Goal: Information Seeking & Learning: Learn about a topic

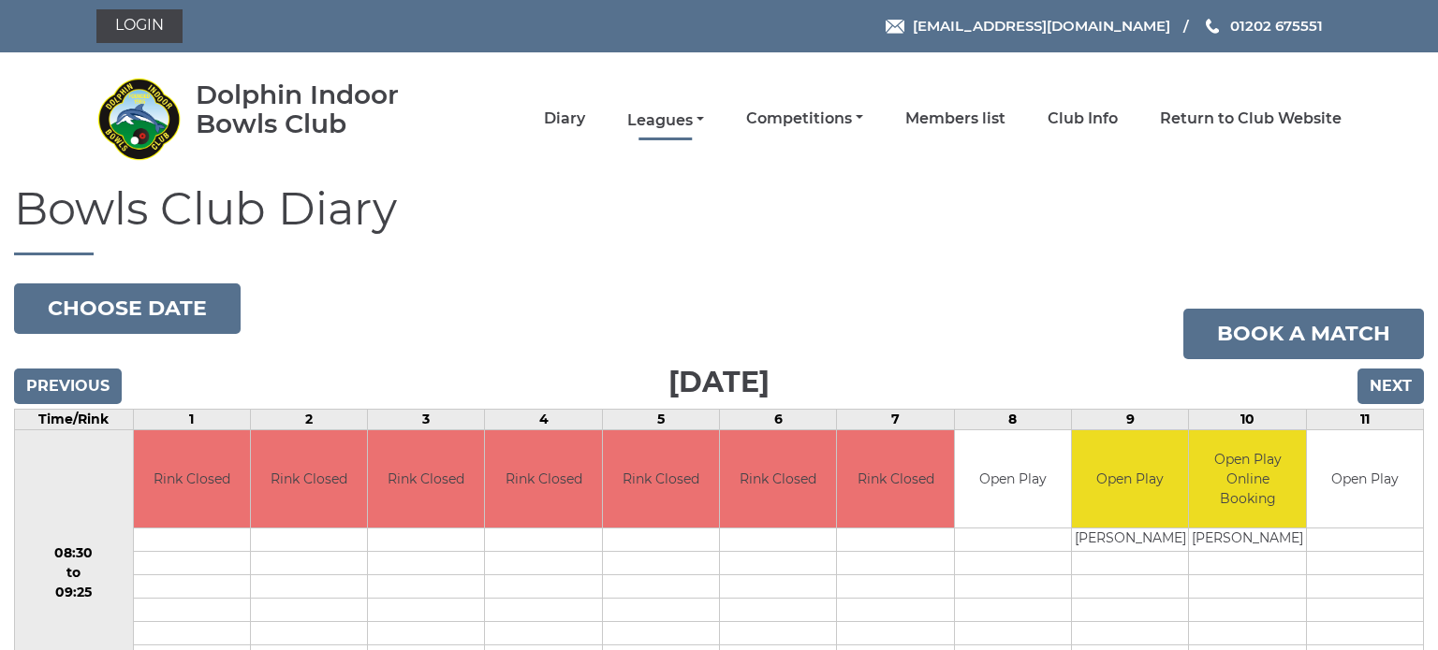
click at [689, 113] on link "Leagues" at bounding box center [665, 120] width 77 height 21
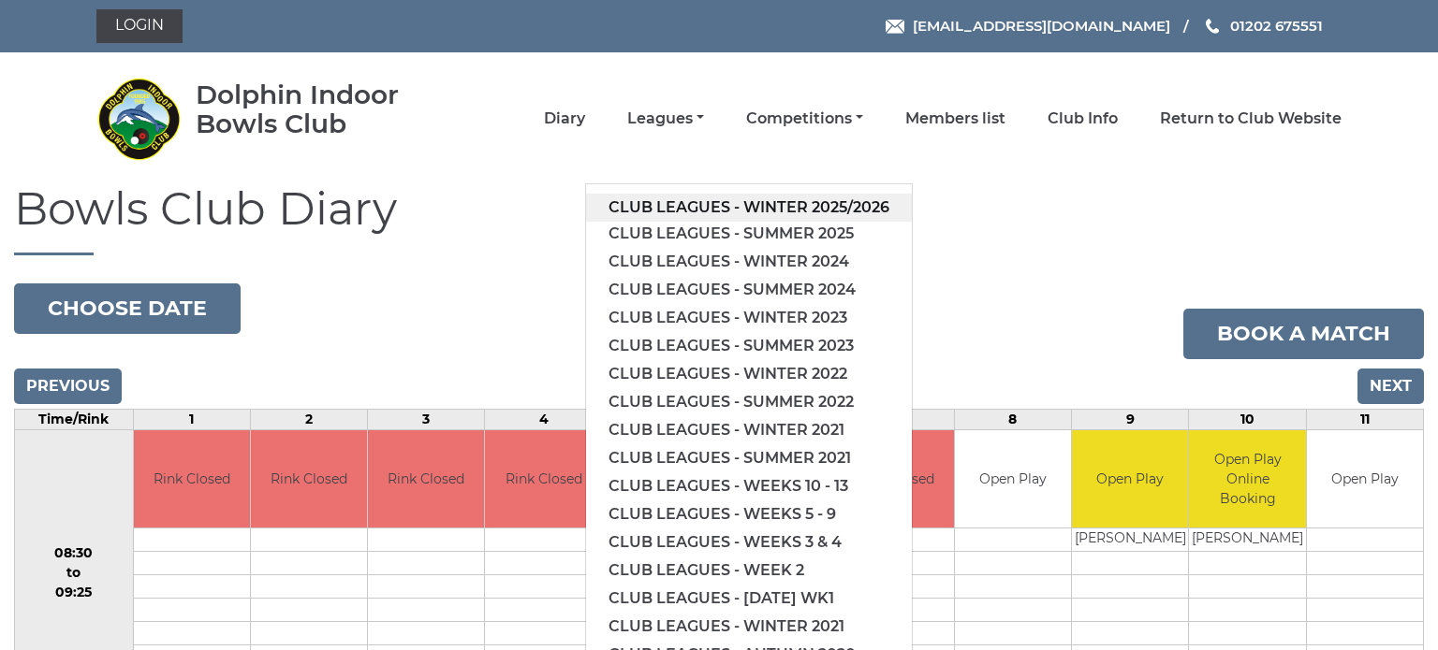
click at [737, 201] on link "Club leagues - Winter 2025/2026" at bounding box center [749, 208] width 326 height 28
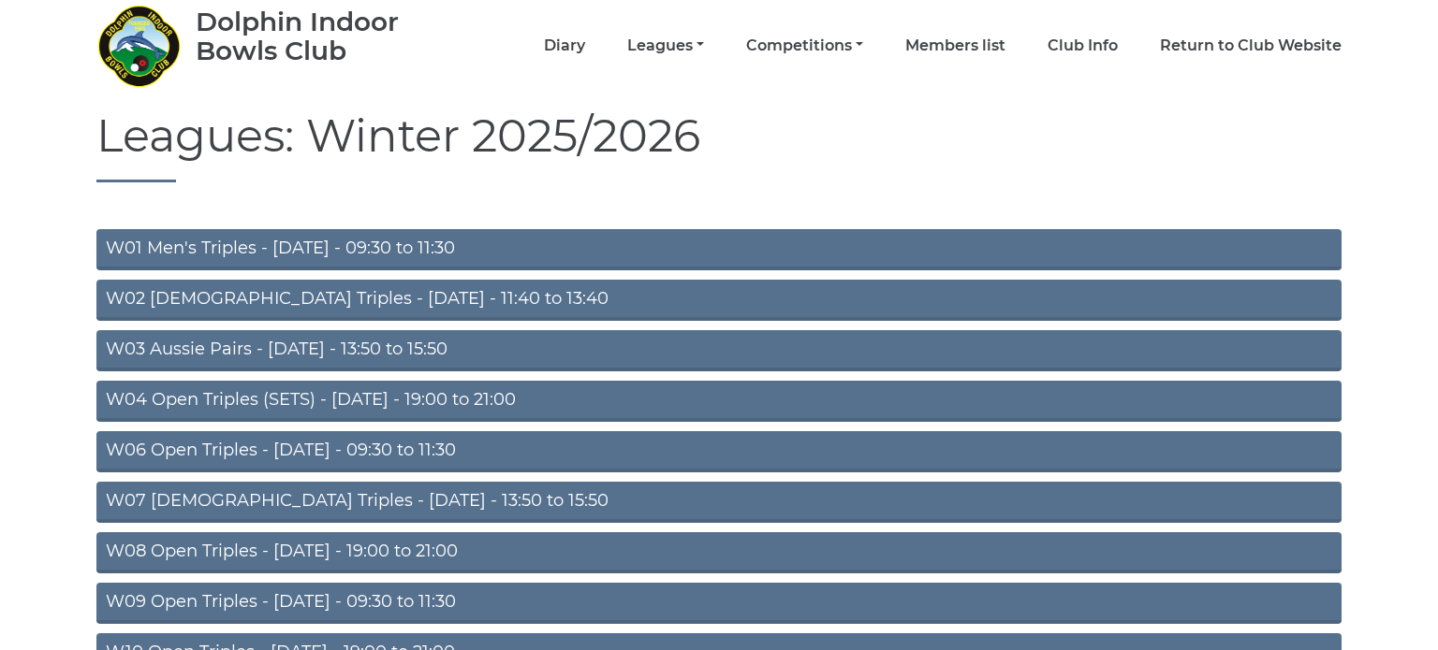
scroll to position [93, 0]
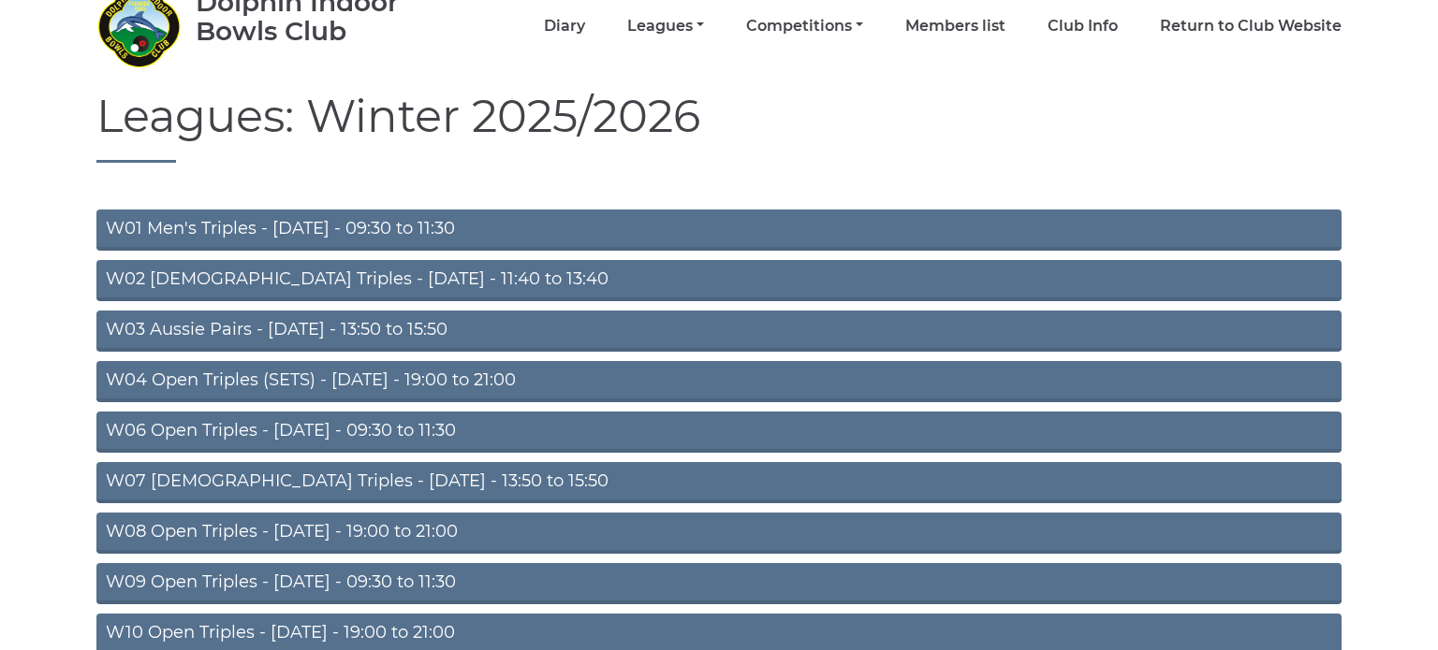
click at [290, 324] on link "W03 Aussie Pairs - Monday - 13:50 to 15:50" at bounding box center [718, 331] width 1245 height 41
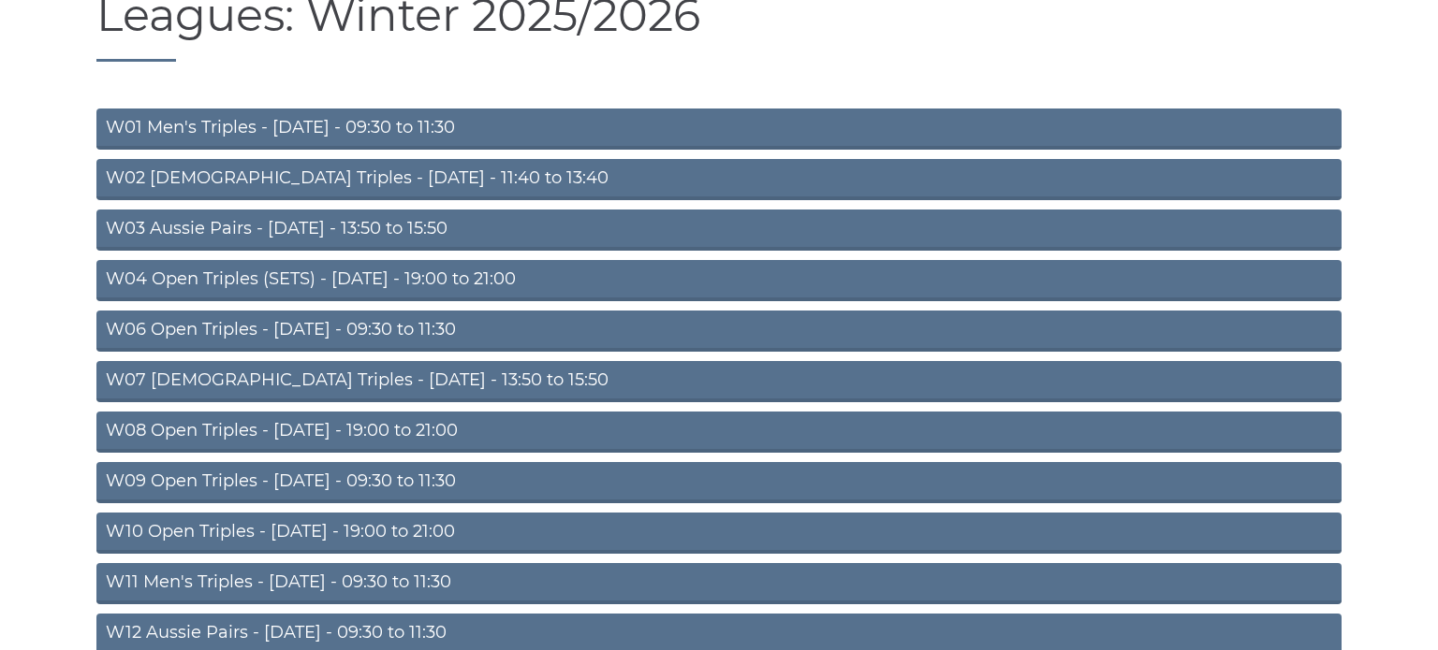
scroll to position [202, 0]
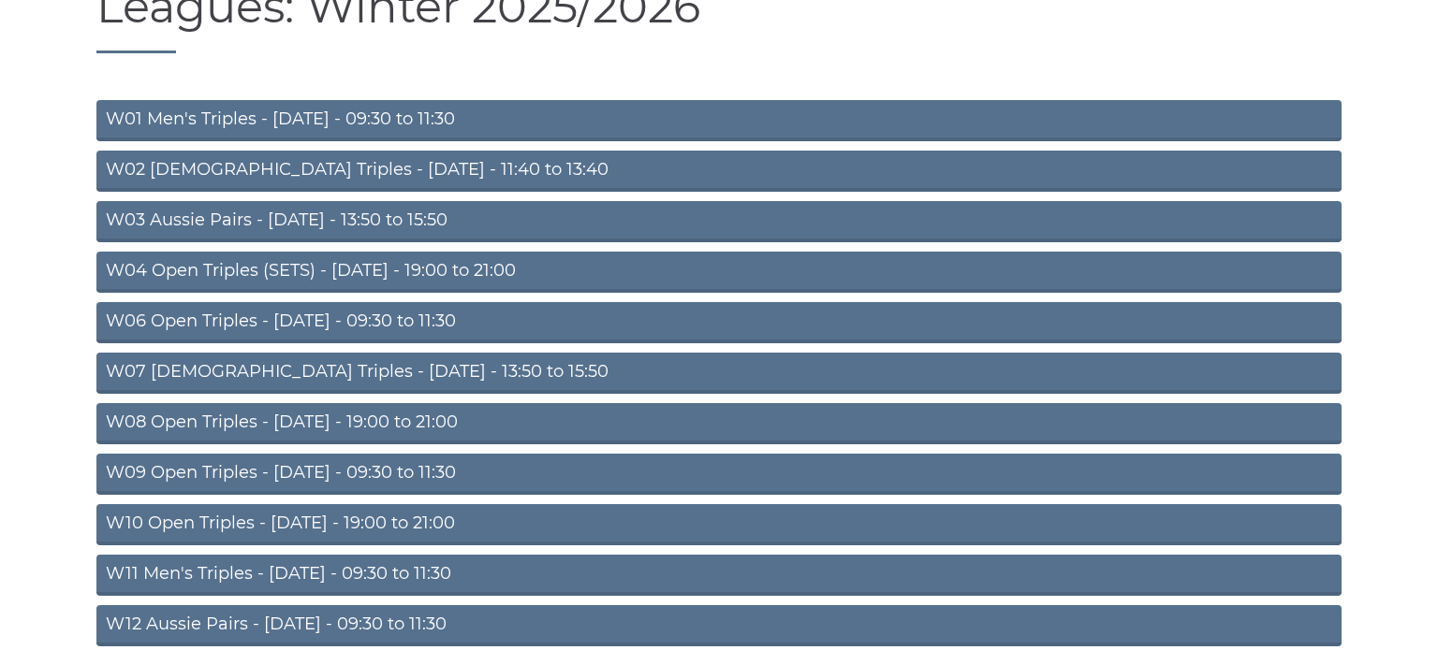
click at [191, 421] on link "W08 Open Triples - Tuesday - 19:00 to 21:00" at bounding box center [718, 423] width 1245 height 41
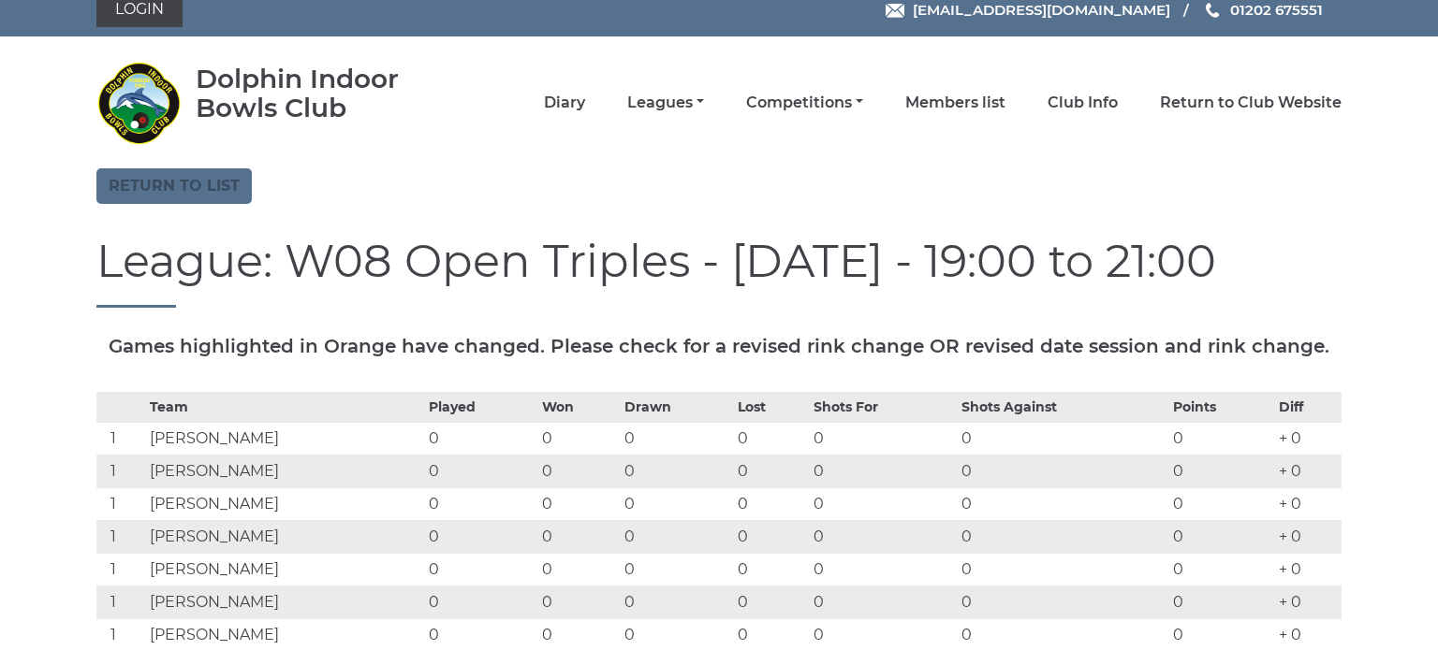
scroll to position [7, 0]
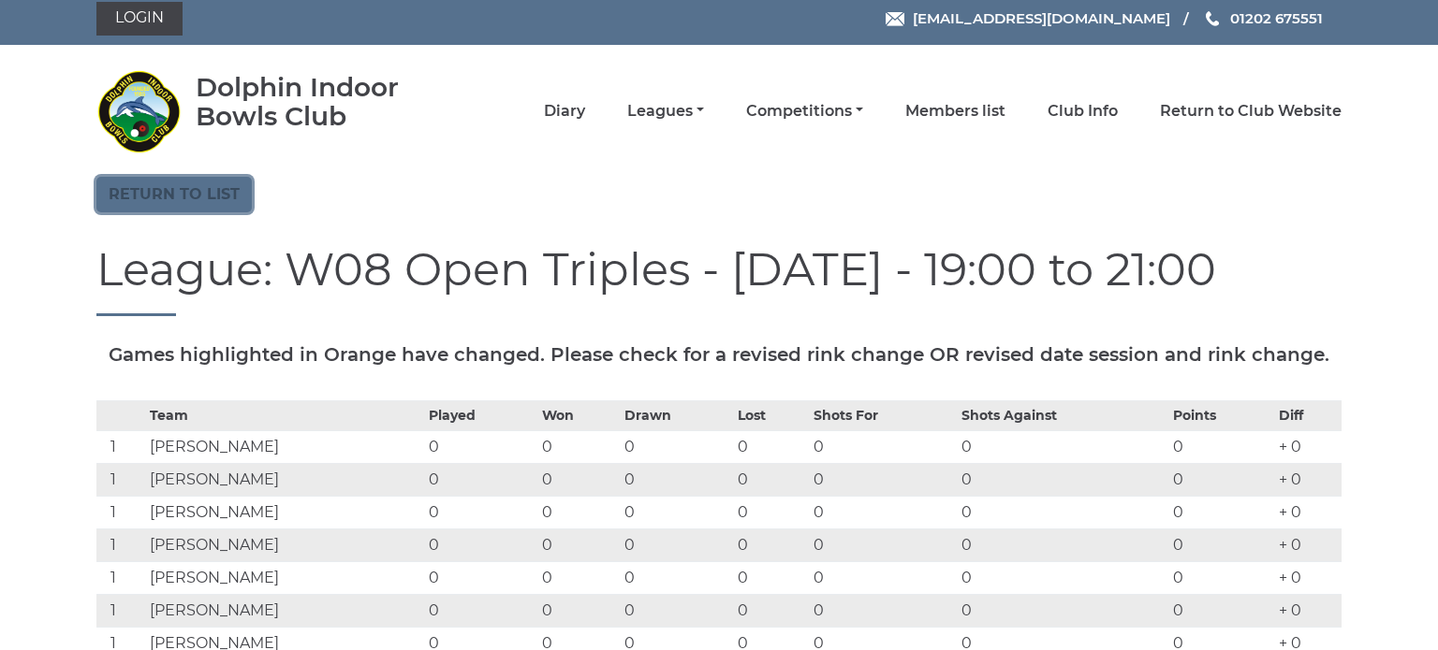
click at [167, 203] on link "Return to list" at bounding box center [173, 195] width 155 height 36
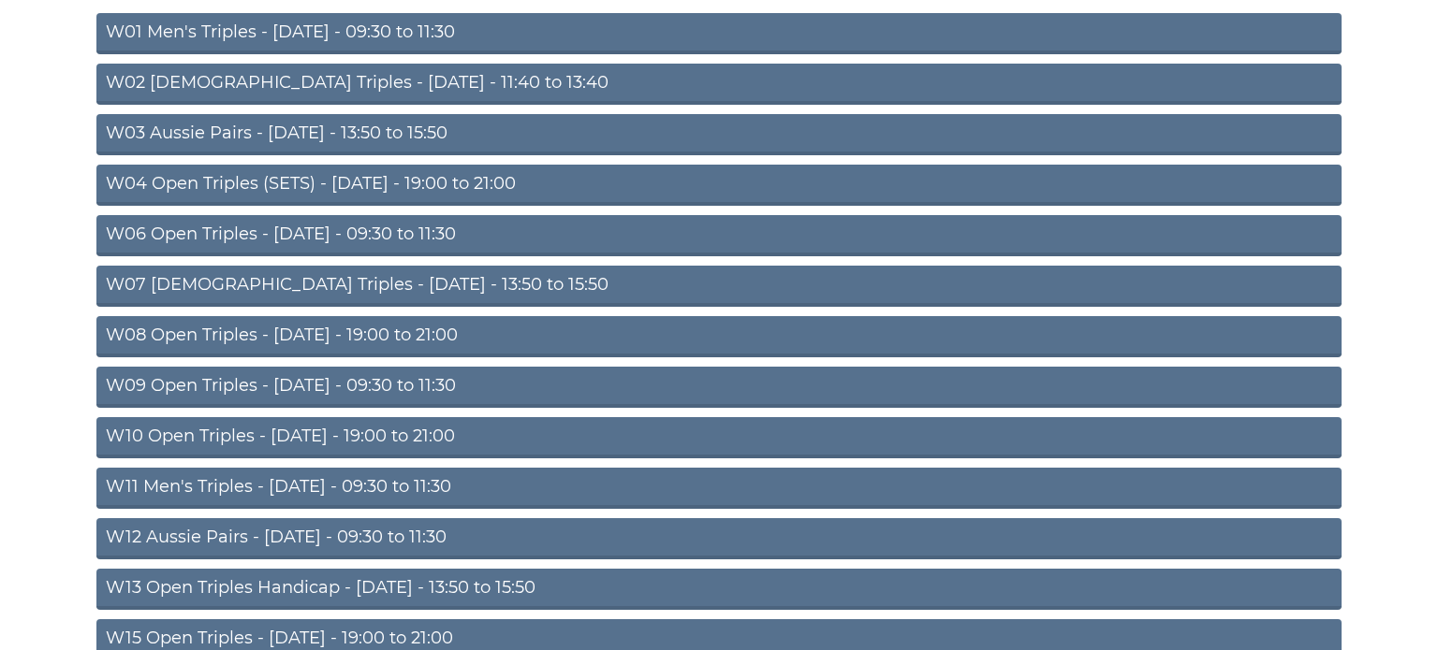
scroll to position [296, 0]
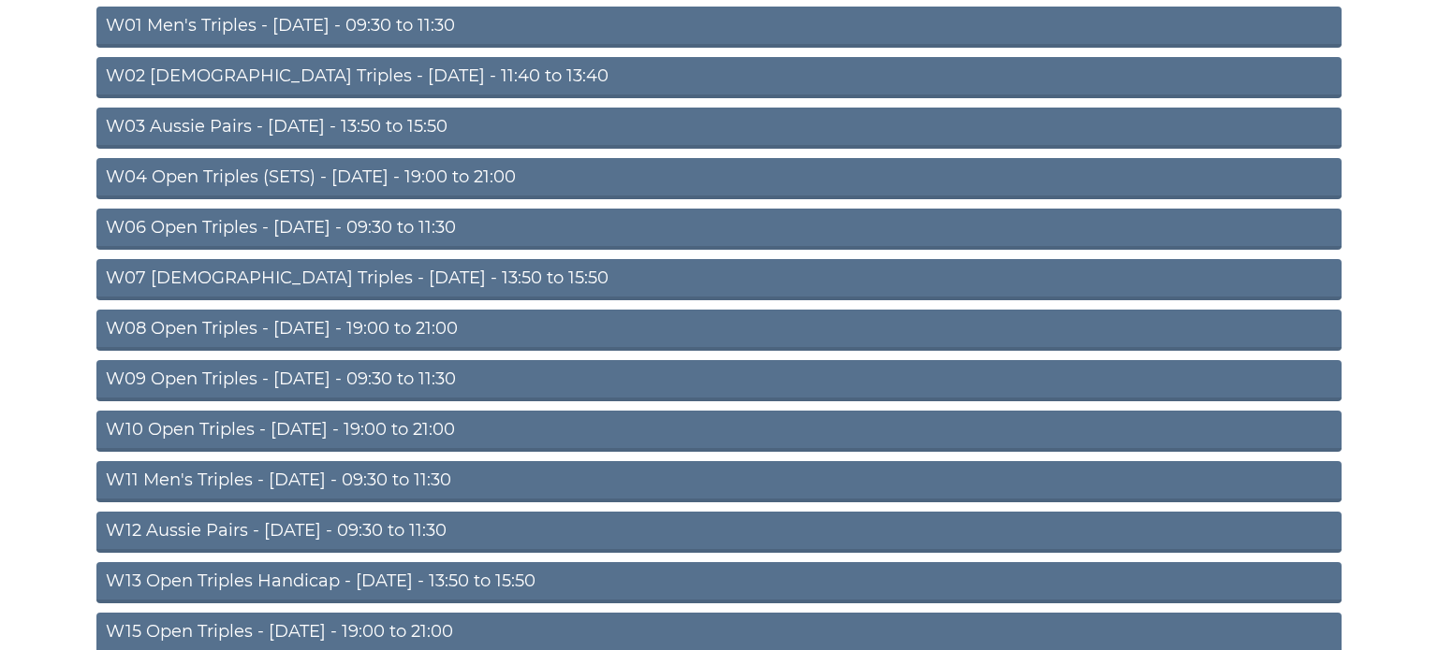
click at [321, 428] on link "W10 Open Triples - Wednesday - 19:00 to 21:00" at bounding box center [718, 431] width 1245 height 41
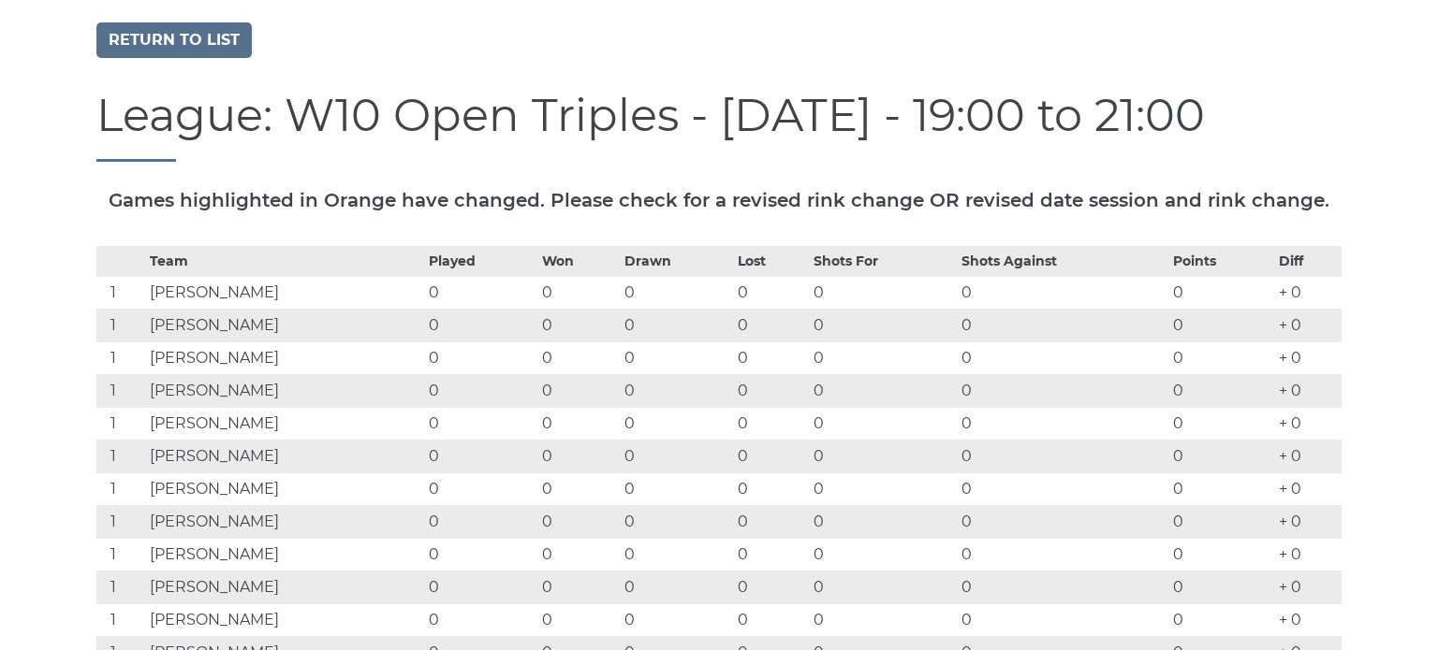
scroll to position [111, 0]
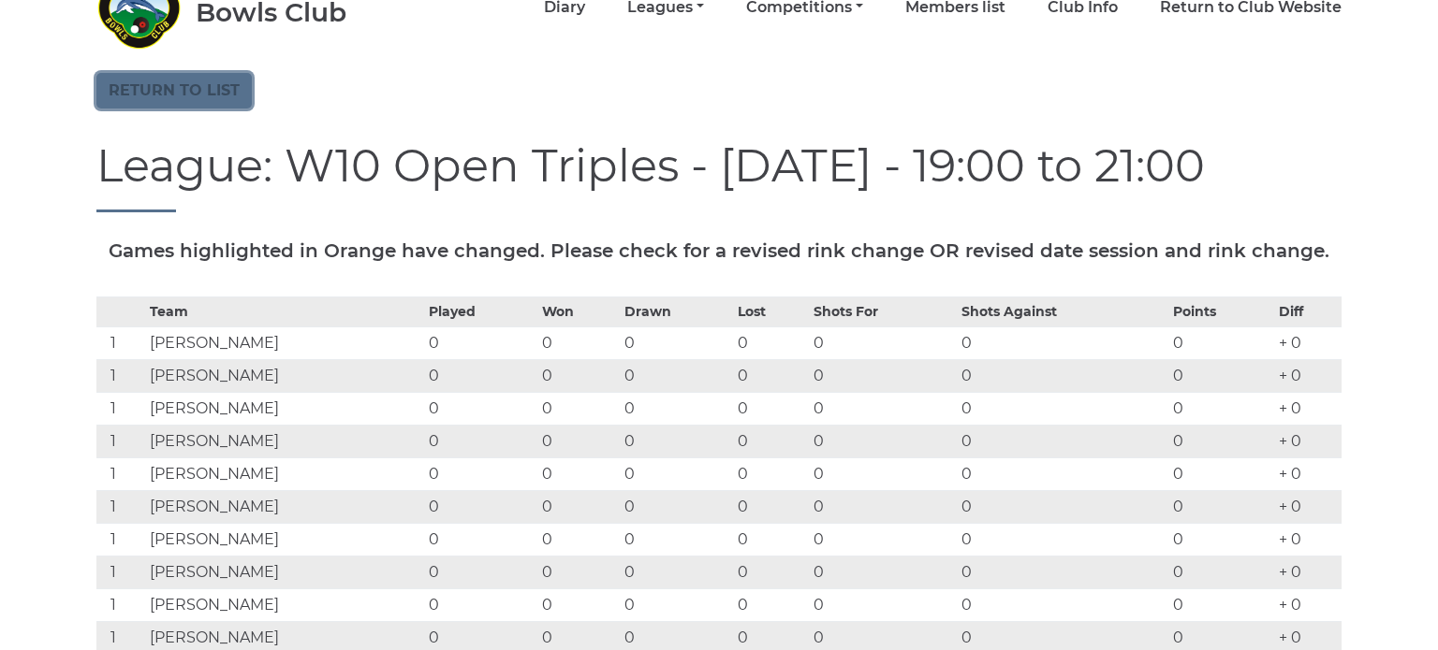
click at [176, 91] on link "Return to list" at bounding box center [173, 91] width 155 height 36
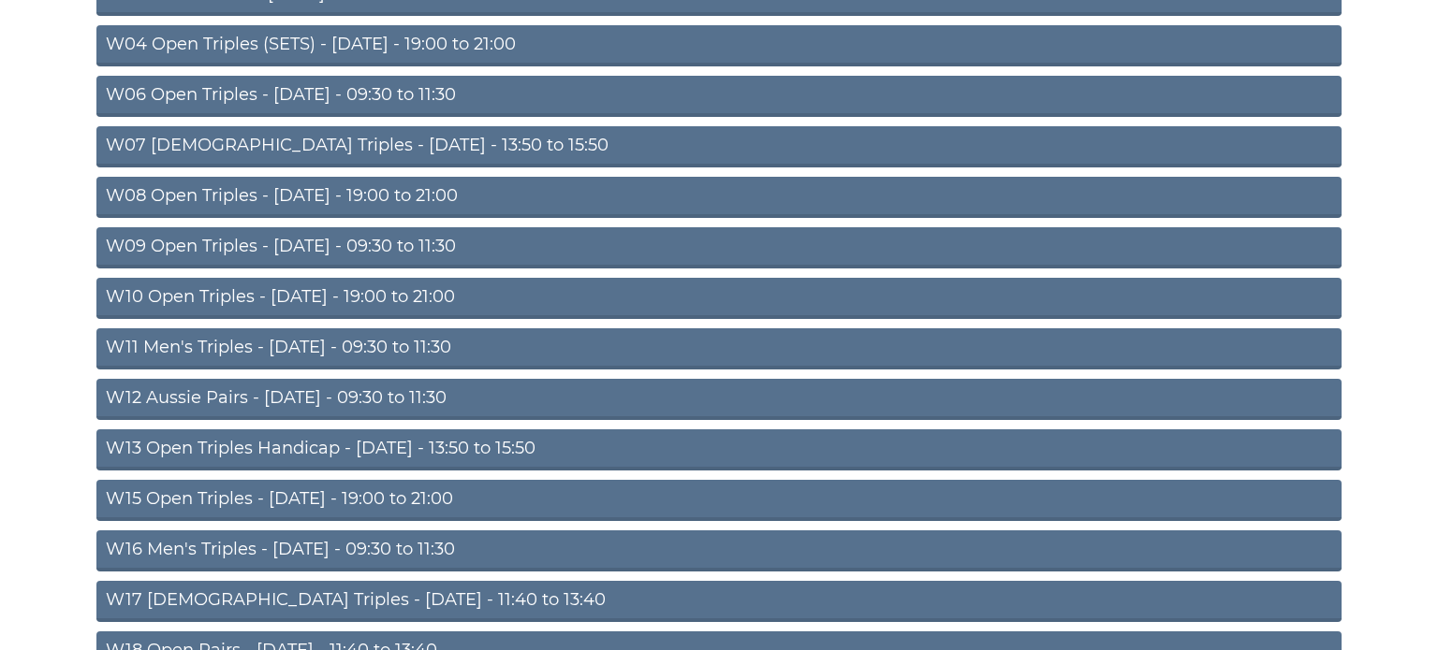
scroll to position [430, 0]
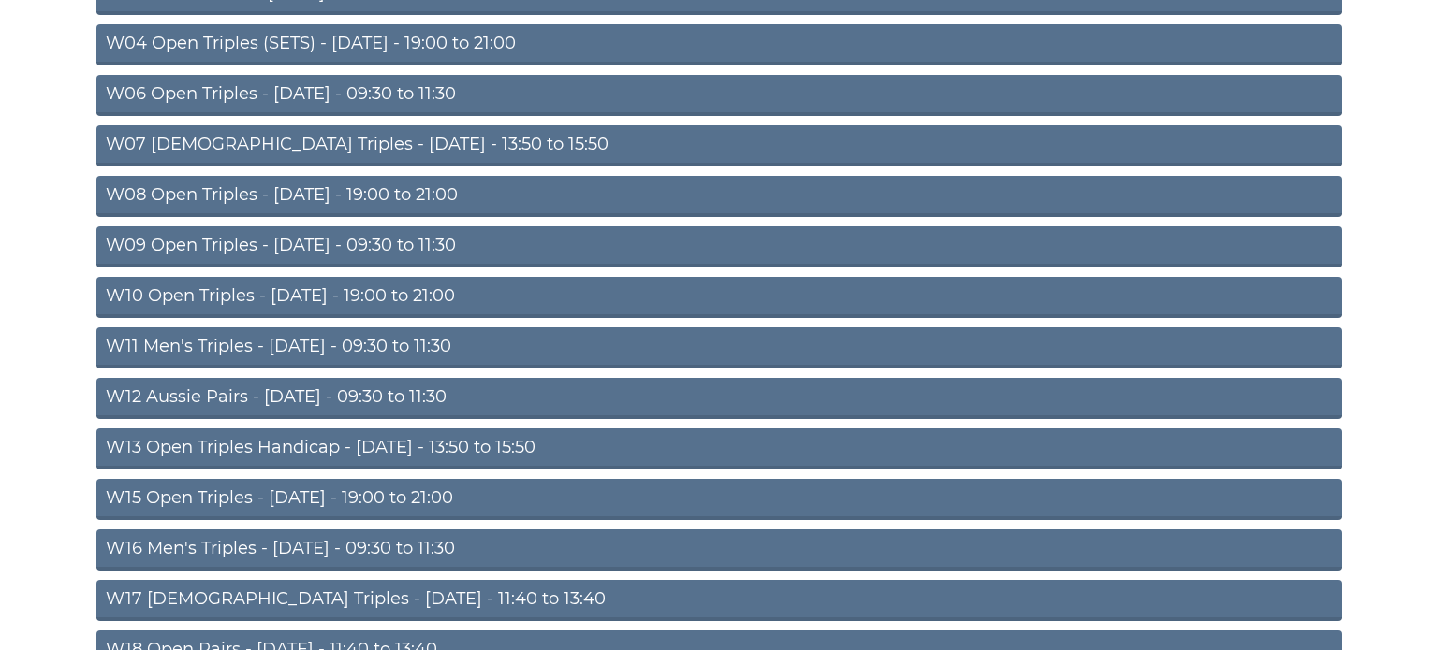
click at [236, 501] on link "W15 Open Triples - Thursday - 19:00 to 21:00" at bounding box center [718, 499] width 1245 height 41
